Goal: Task Accomplishment & Management: Manage account settings

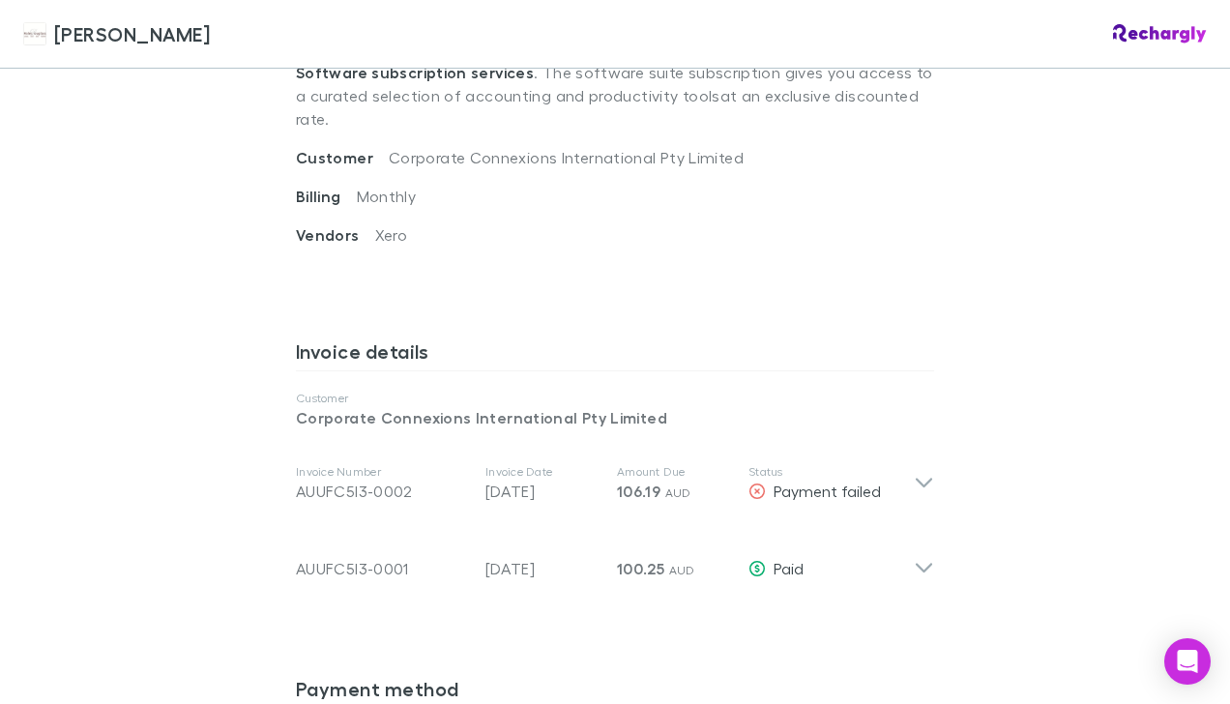
scroll to position [766, 0]
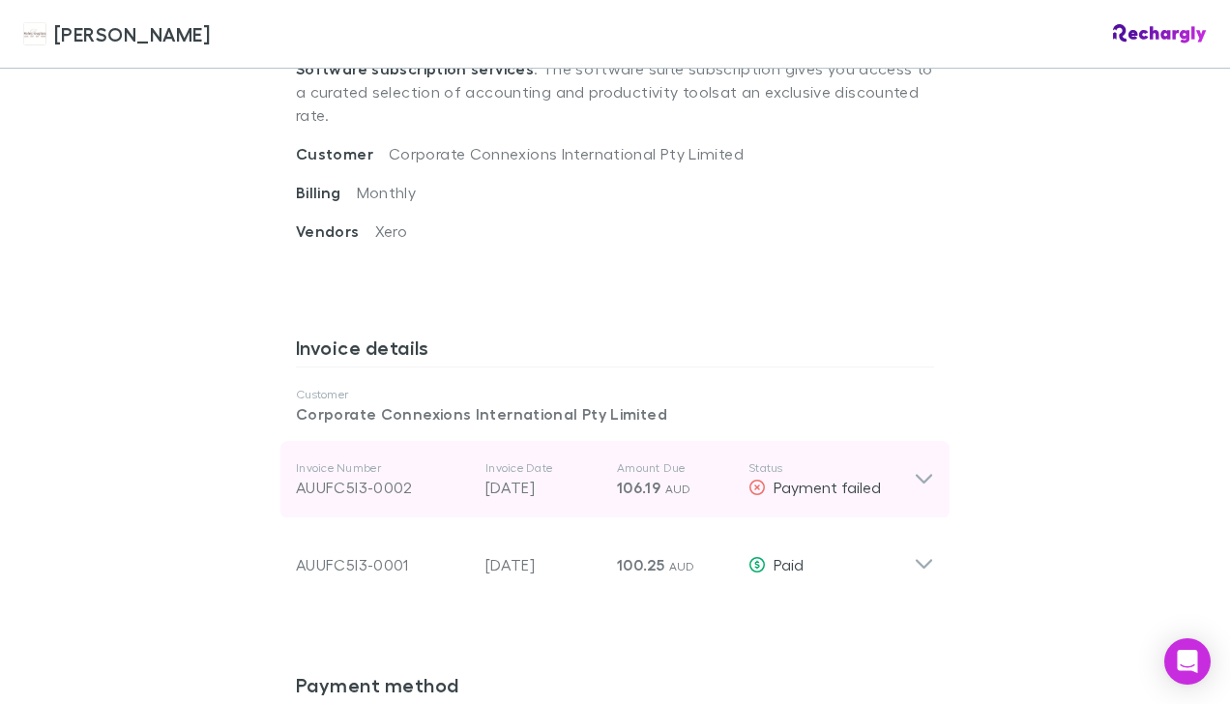
click at [920, 475] on icon at bounding box center [924, 480] width 16 height 10
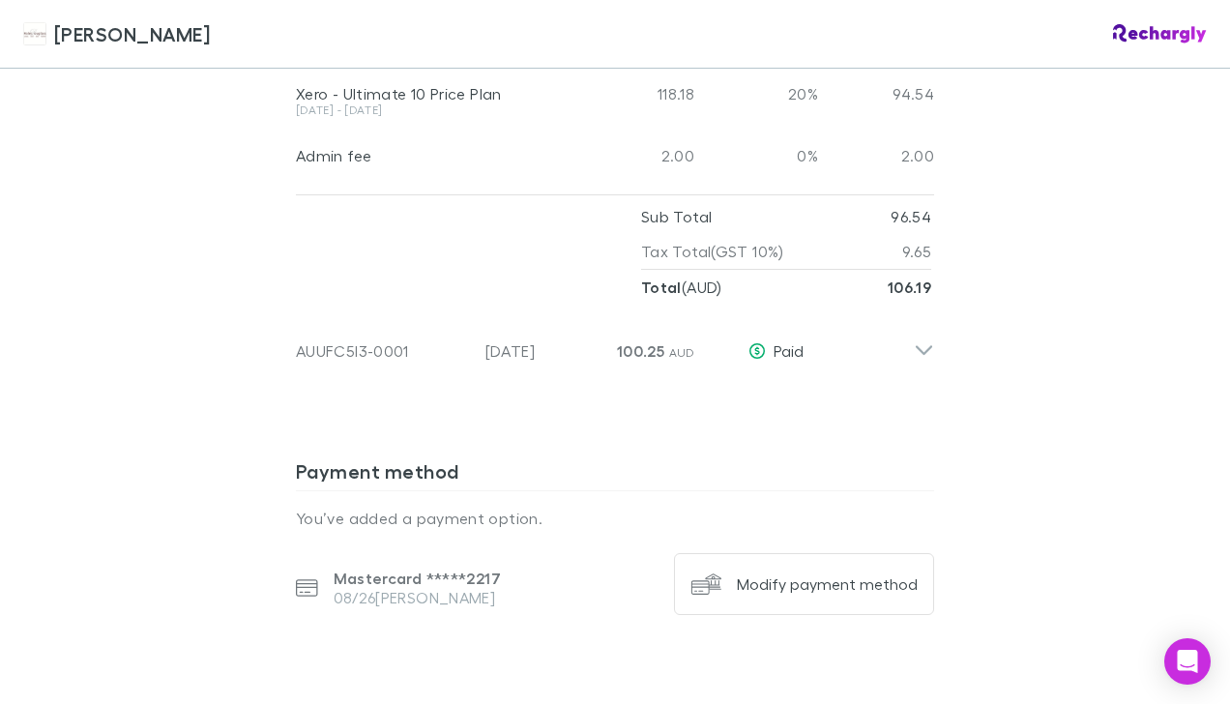
scroll to position [1302, 0]
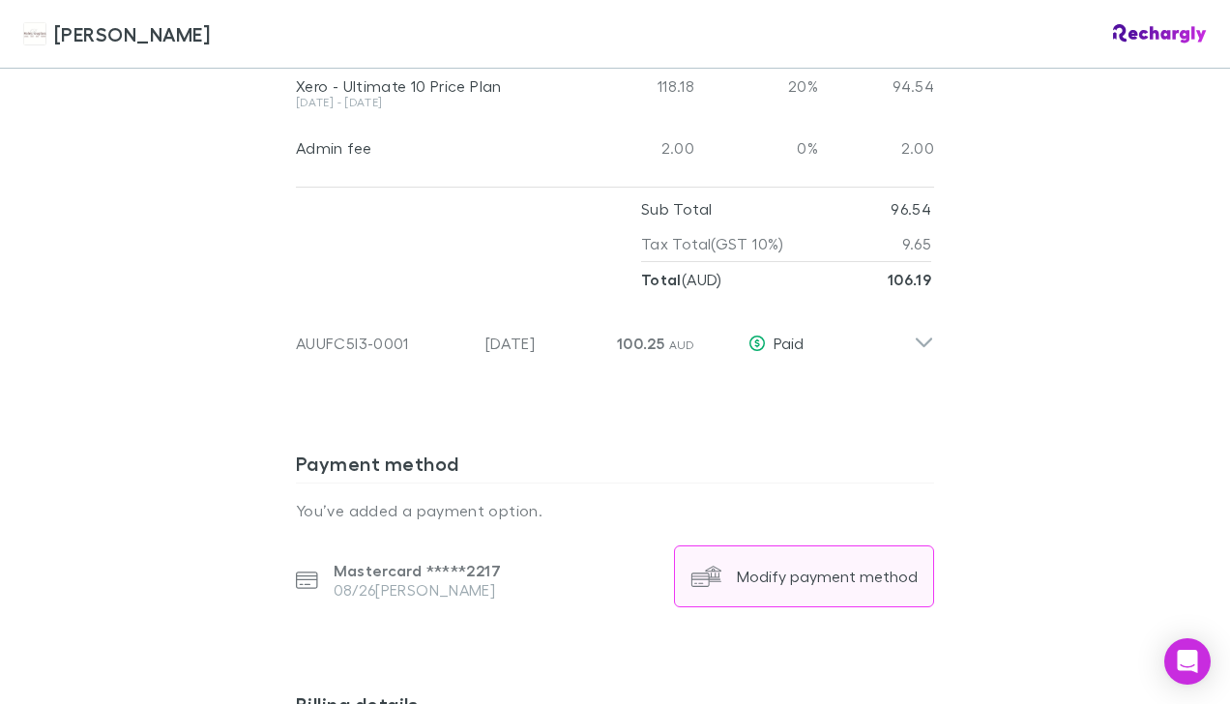
click at [797, 560] on button "Modify payment method" at bounding box center [804, 576] width 260 height 62
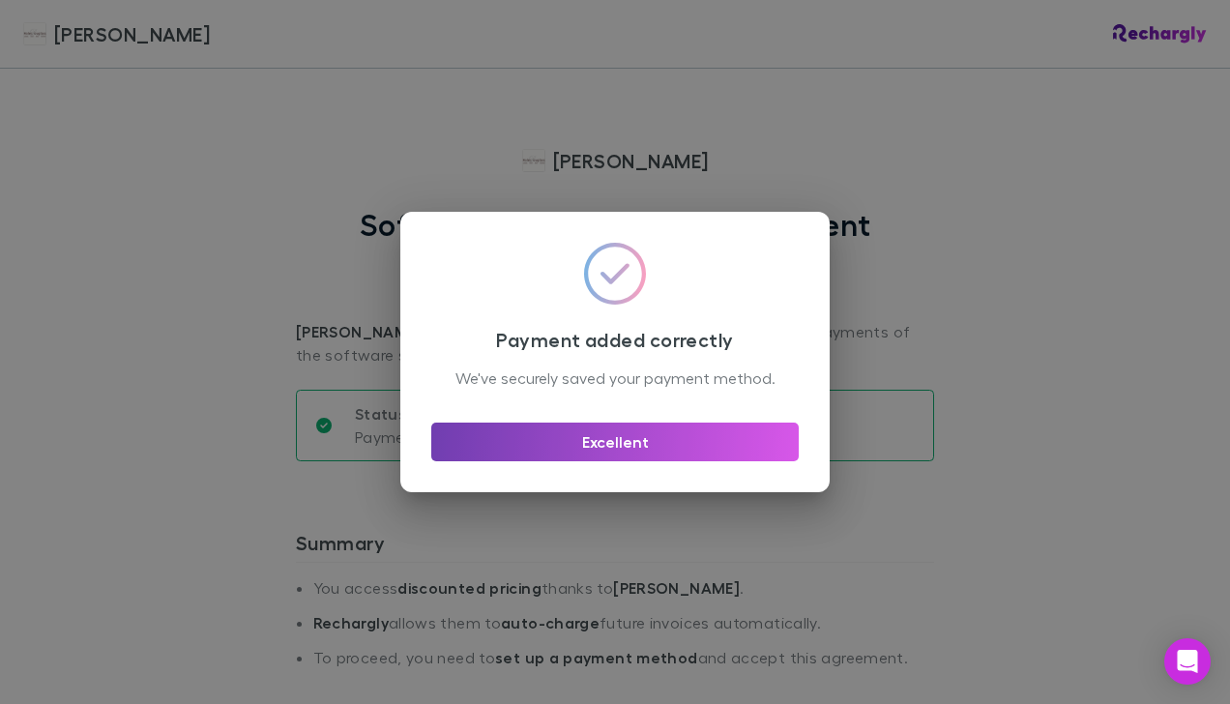
drag, startPoint x: 530, startPoint y: 458, endPoint x: 487, endPoint y: 464, distance: 42.9
click at [487, 461] on button "Excellent" at bounding box center [614, 442] width 367 height 39
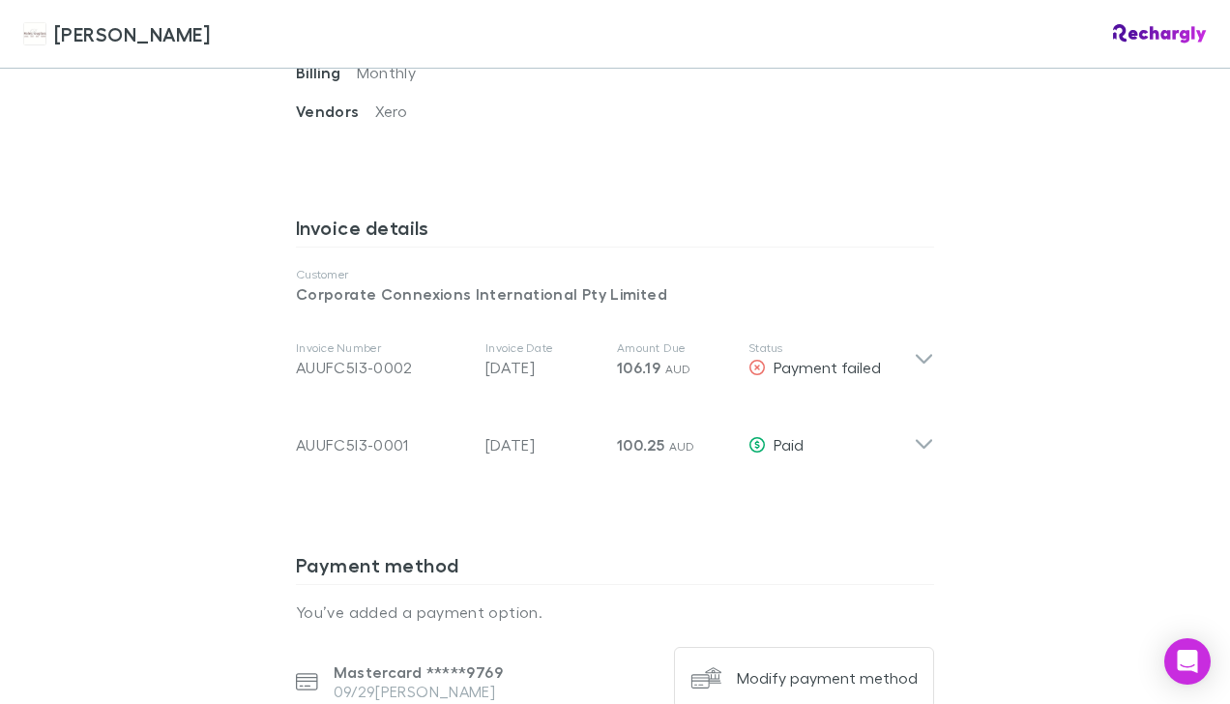
scroll to position [894, 0]
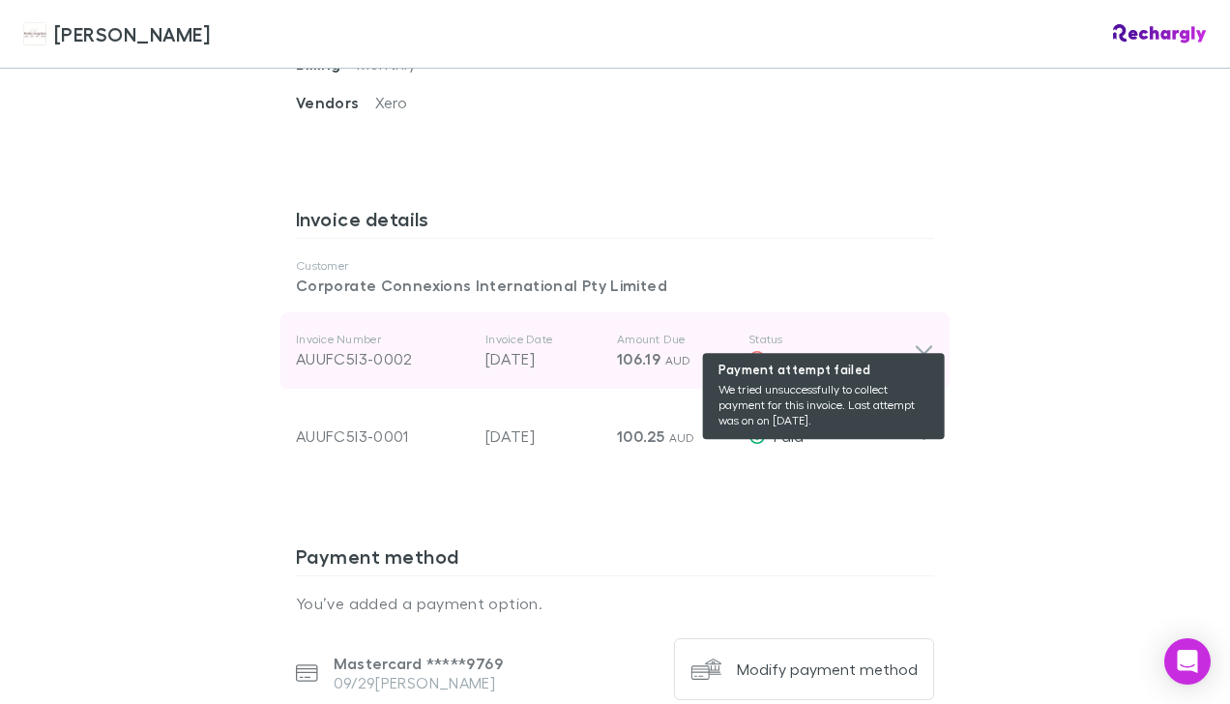
click at [781, 349] on span "Payment failed" at bounding box center [827, 358] width 107 height 18
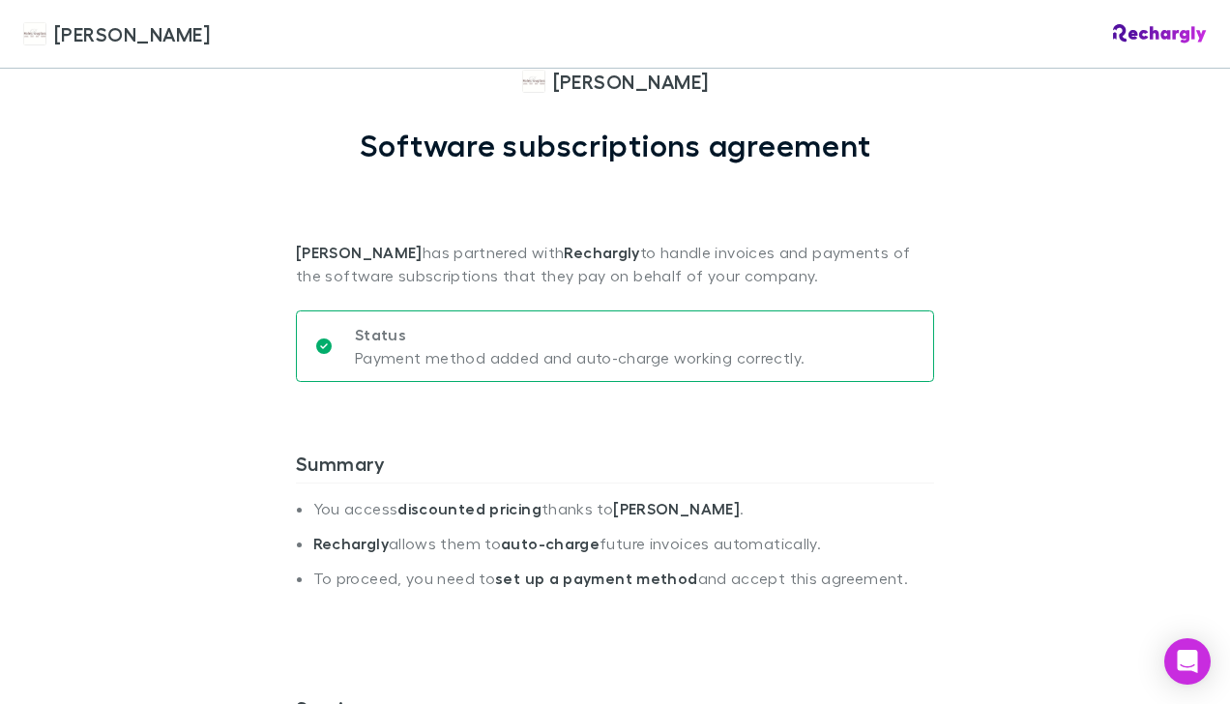
scroll to position [0, 0]
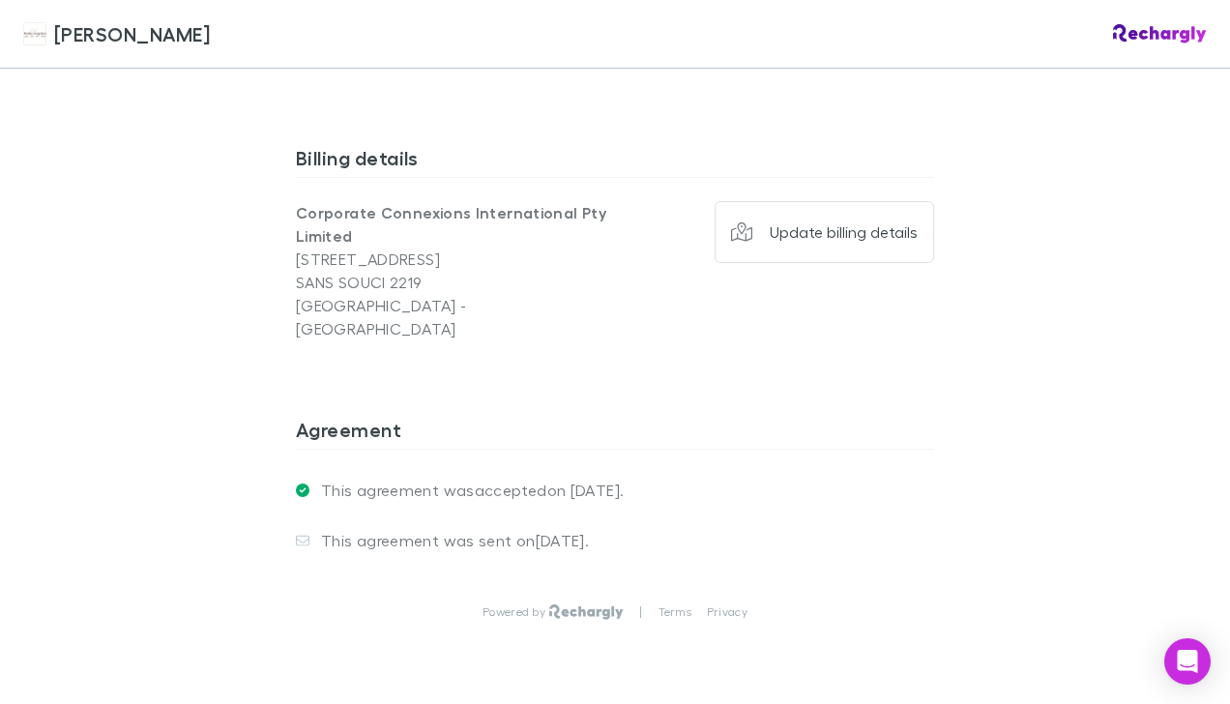
scroll to position [1555, 0]
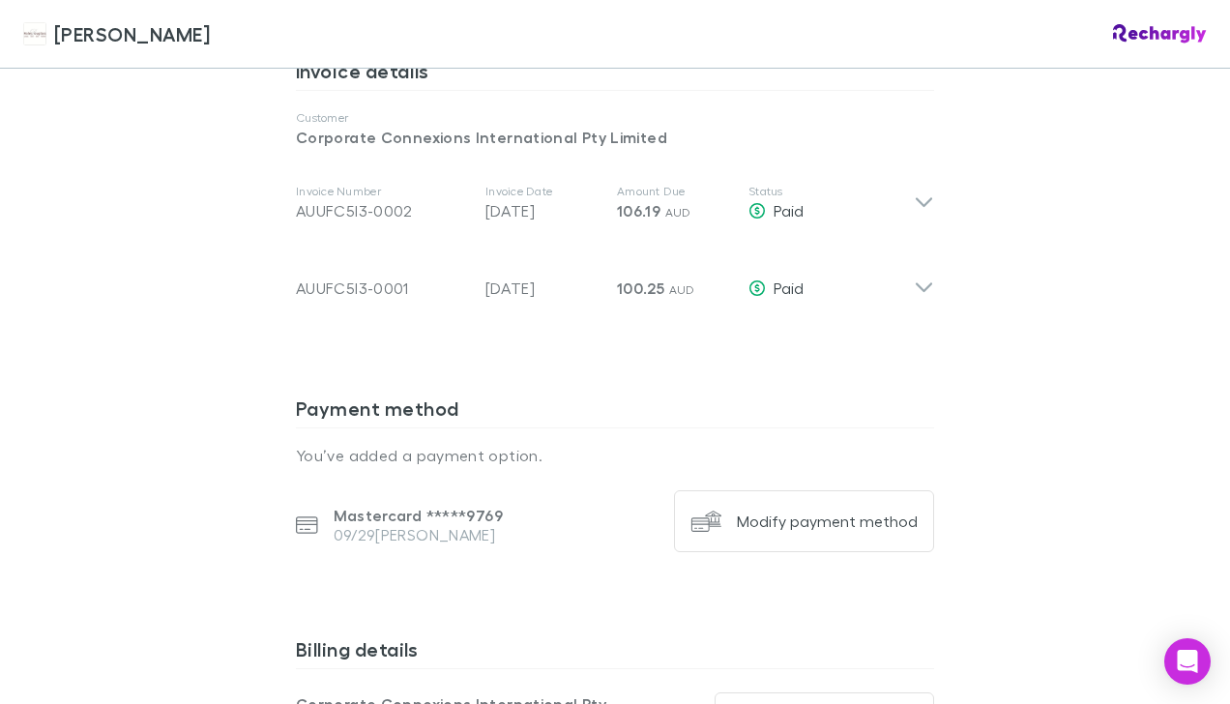
scroll to position [1047, 0]
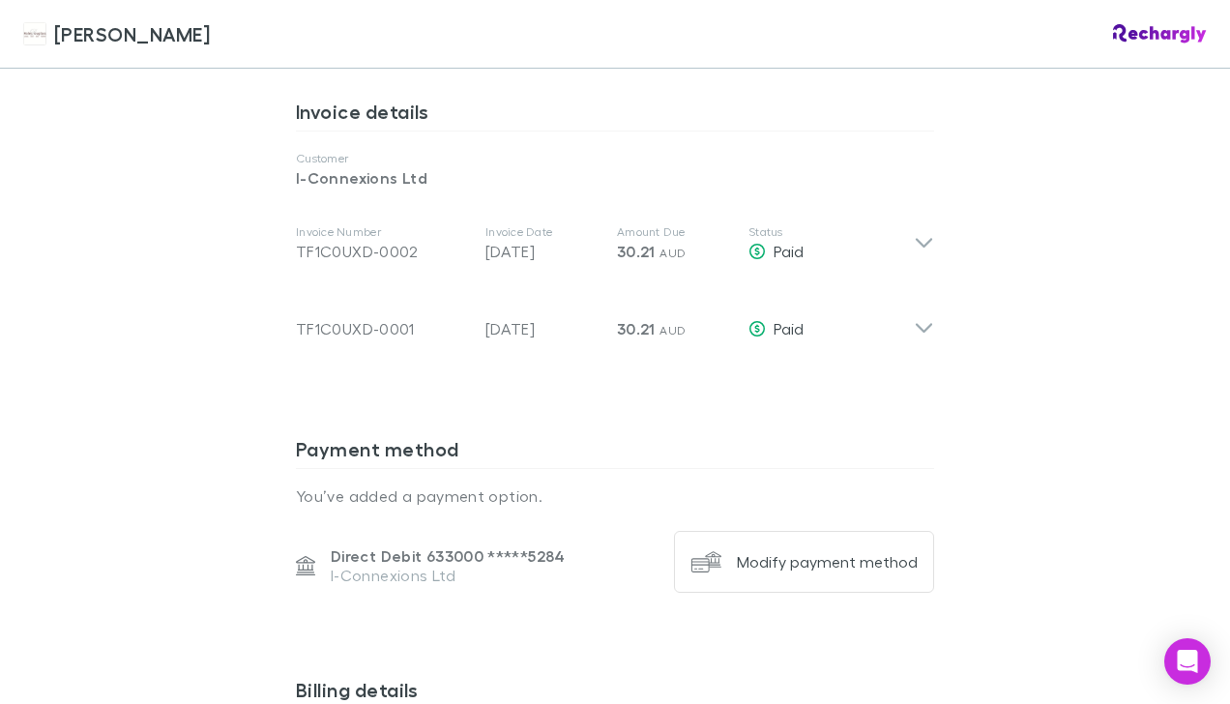
scroll to position [1008, 0]
